Goal: Task Accomplishment & Management: Use online tool/utility

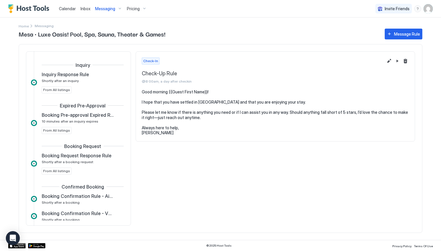
scroll to position [172, 0]
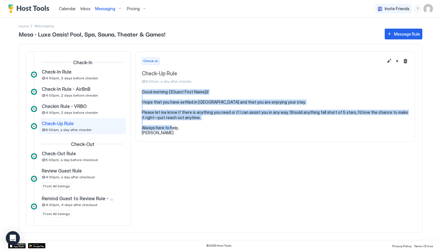
drag, startPoint x: 142, startPoint y: 92, endPoint x: 151, endPoint y: 133, distance: 41.8
click at [151, 133] on pre "Good morning {{Guest First Name}}! I hope that you have settled in [GEOGRAPHIC_…" at bounding box center [275, 112] width 267 height 46
copy pre "Good morning {{Guest First Name}}! I hope that you have settled in [GEOGRAPHIC_…"
click at [116, 10] on div "Messaging" at bounding box center [109, 9] width 32 height 10
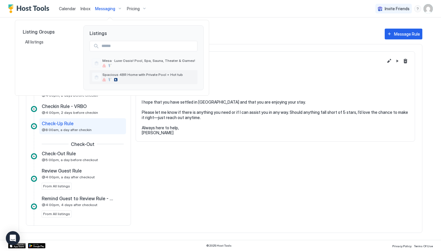
click at [116, 77] on div "Spacious 4BR Home with Private Pool + Hot tub" at bounding box center [148, 76] width 93 height 9
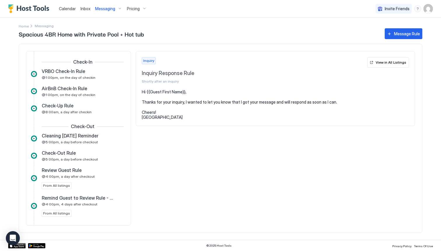
scroll to position [178, 0]
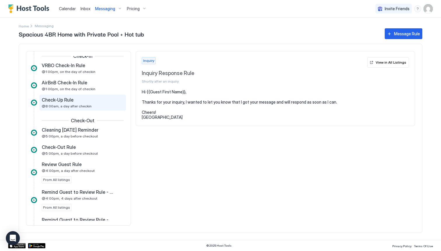
click at [87, 105] on span "@8:00am, a day after checkin" at bounding box center [67, 106] width 50 height 4
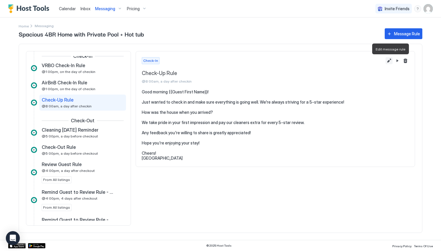
click at [390, 60] on button "Edit message rule" at bounding box center [389, 60] width 7 height 7
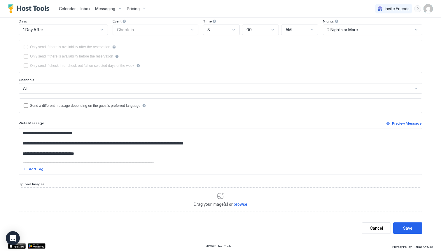
scroll to position [71, 0]
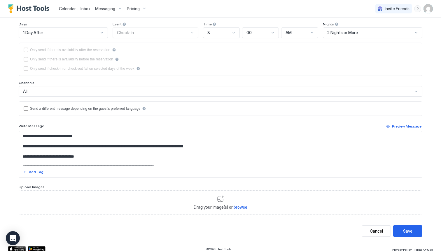
click at [113, 145] on textarea "**********" at bounding box center [220, 148] width 403 height 34
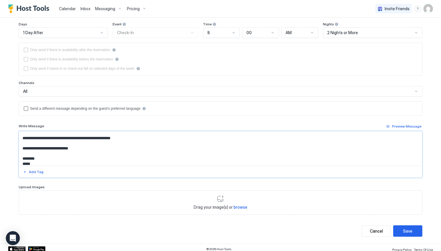
scroll to position [42, 0]
paste textarea "**********"
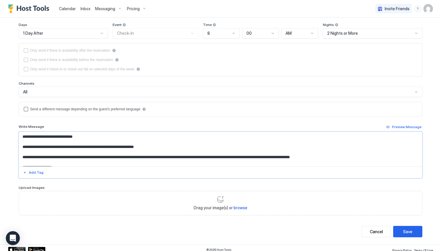
scroll to position [74, 0]
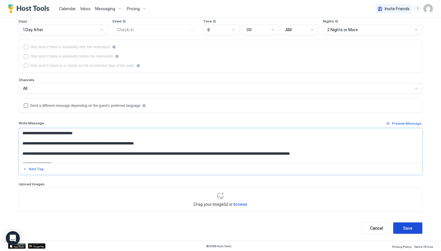
type textarea "**********"
click at [403, 230] on button "Save" at bounding box center [407, 227] width 29 height 11
